Goal: Information Seeking & Learning: Learn about a topic

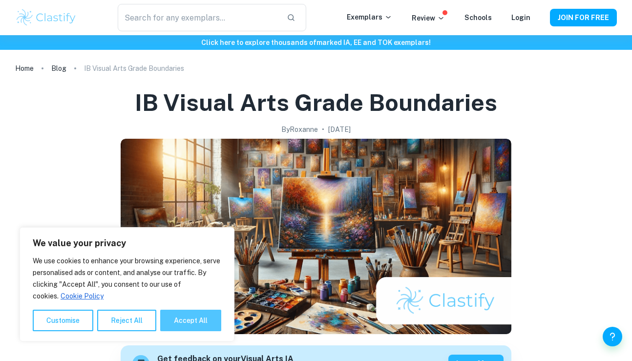
click at [207, 324] on button "Accept All" at bounding box center [190, 320] width 61 height 21
checkbox input "true"
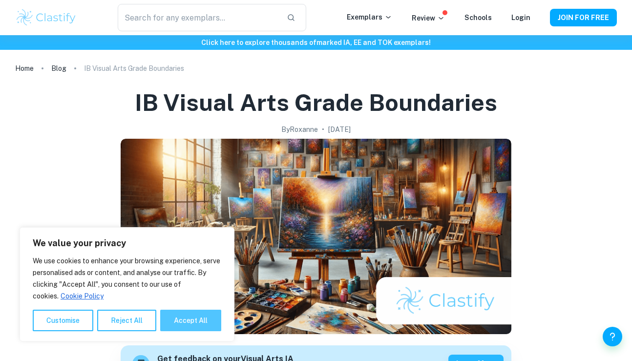
checkbox input "true"
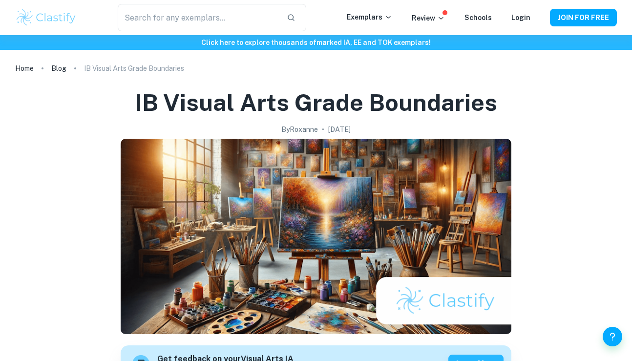
click at [63, 19] on img at bounding box center [46, 18] width 62 height 20
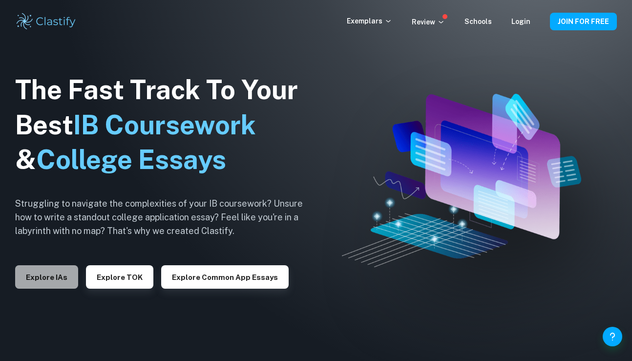
click at [54, 271] on button "Explore IAs" at bounding box center [46, 276] width 63 height 23
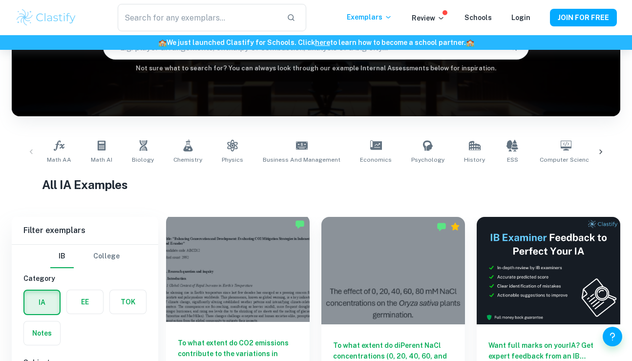
scroll to position [214, 0]
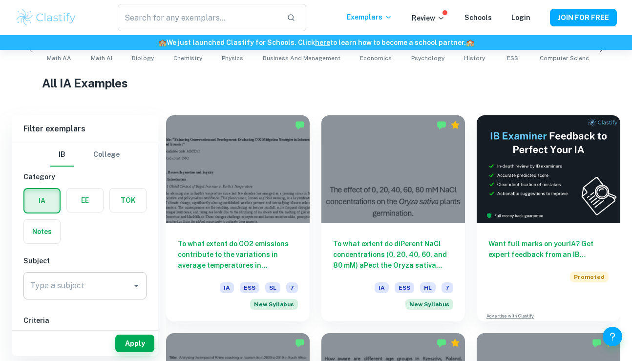
click at [133, 284] on icon "Open" at bounding box center [136, 286] width 12 height 12
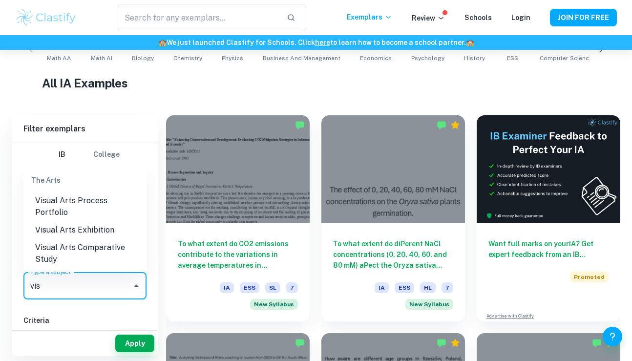
click at [107, 231] on li "Visual Arts Exhibition" at bounding box center [84, 230] width 123 height 18
type input "Visual Arts Exhibition"
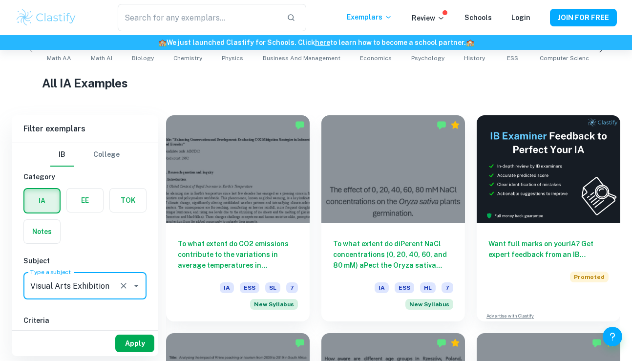
click at [137, 339] on button "Apply" at bounding box center [134, 344] width 39 height 18
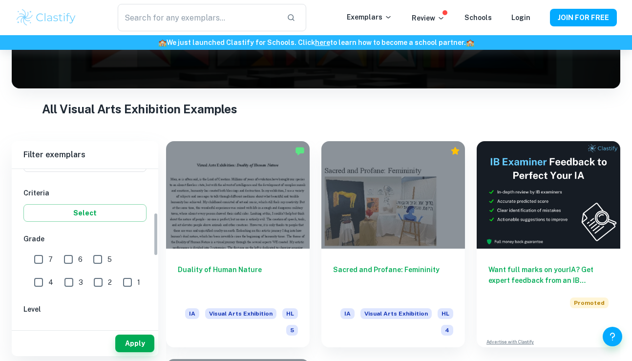
scroll to position [157, 0]
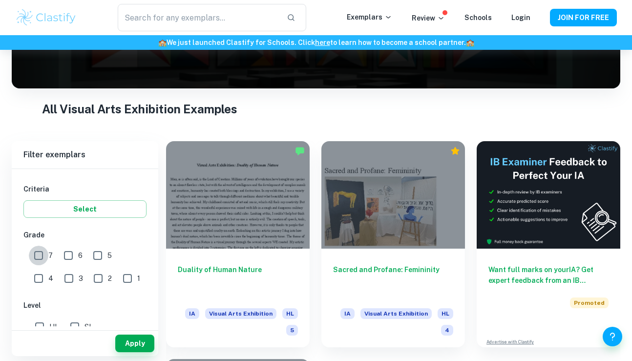
click at [42, 257] on input "7" at bounding box center [39, 256] width 20 height 20
click at [141, 341] on button "Apply" at bounding box center [134, 344] width 39 height 18
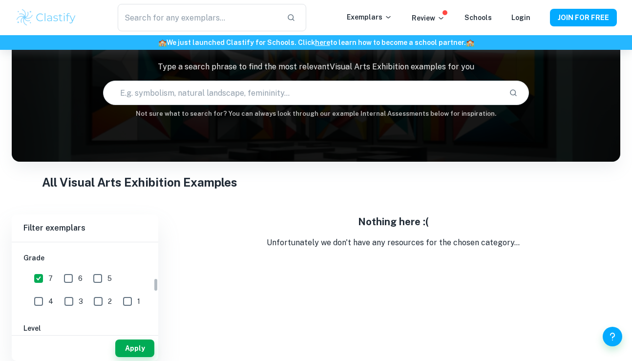
scroll to position [231, 0]
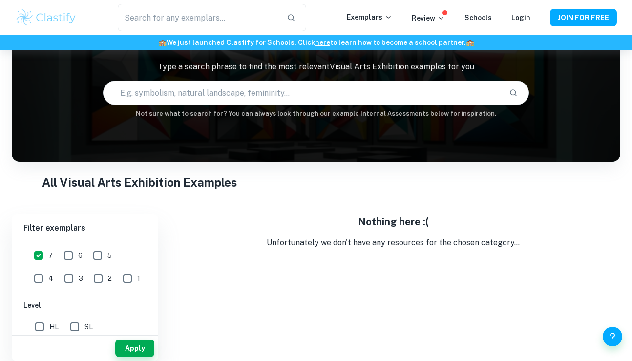
click at [39, 259] on input "7" at bounding box center [39, 256] width 20 height 20
checkbox input "false"
click at [67, 257] on input "6" at bounding box center [69, 256] width 20 height 20
checkbox input "true"
click at [139, 349] on button "Apply" at bounding box center [134, 348] width 39 height 18
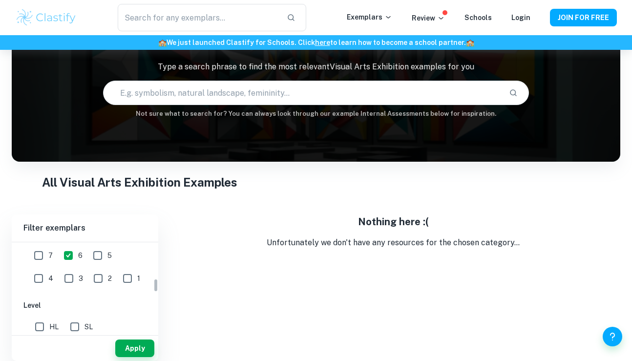
click at [99, 257] on input "5" at bounding box center [98, 256] width 20 height 20
checkbox input "true"
click at [144, 347] on button "Apply" at bounding box center [134, 348] width 39 height 18
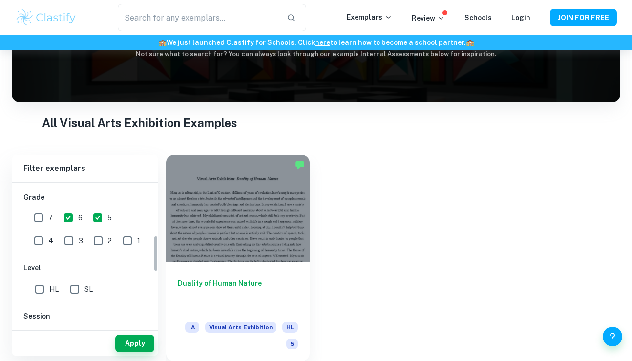
scroll to position [206, 0]
click at [48, 234] on input "4" at bounding box center [39, 244] width 20 height 20
checkbox input "true"
click at [59, 242] on input "3" at bounding box center [69, 244] width 20 height 20
checkbox input "true"
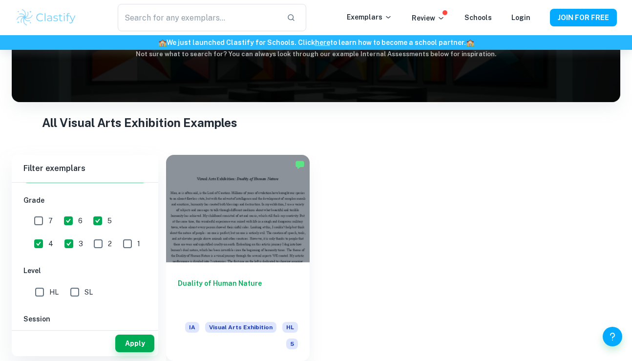
click at [88, 242] on input "2" at bounding box center [98, 244] width 20 height 20
checkbox input "true"
click at [118, 242] on input "1" at bounding box center [128, 244] width 20 height 20
checkbox input "true"
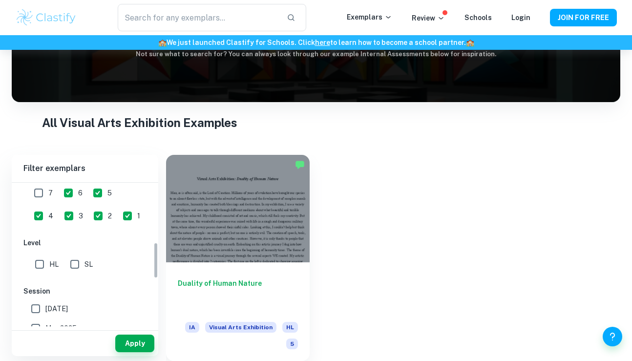
scroll to position [234, 0]
click at [142, 342] on button "Apply" at bounding box center [134, 344] width 39 height 18
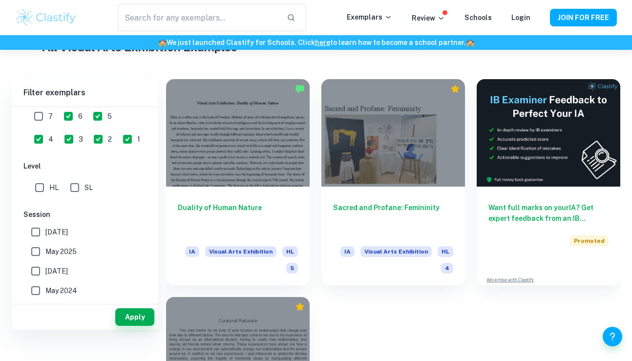
scroll to position [177, 0]
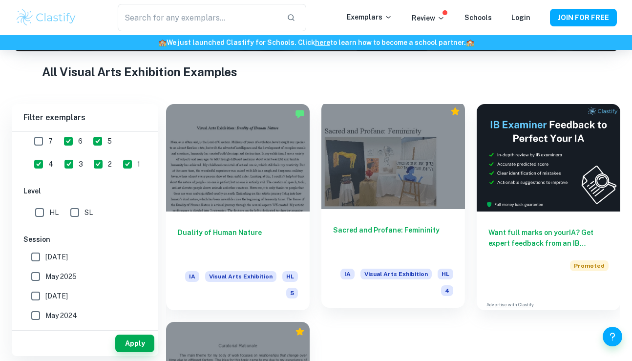
click at [396, 231] on h6 "Sacred and Profane: Femininity" at bounding box center [393, 241] width 120 height 32
